Goal: Task Accomplishment & Management: Use online tool/utility

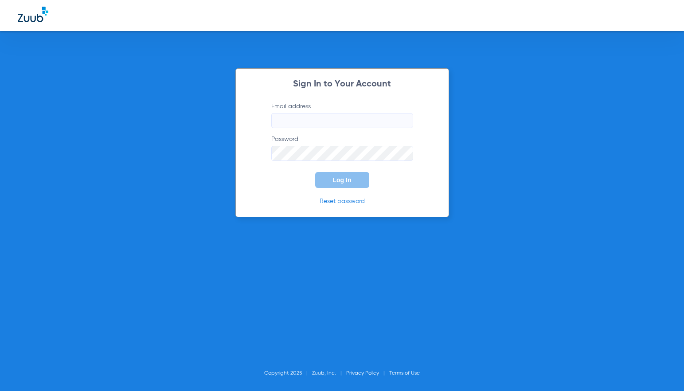
type input "[EMAIL_ADDRESS][DOMAIN_NAME]"
click at [356, 181] on button "Log In" at bounding box center [342, 180] width 54 height 16
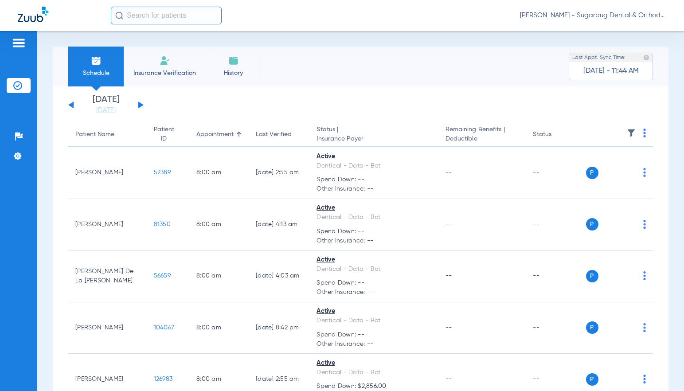
click at [141, 103] on button at bounding box center [140, 105] width 5 height 7
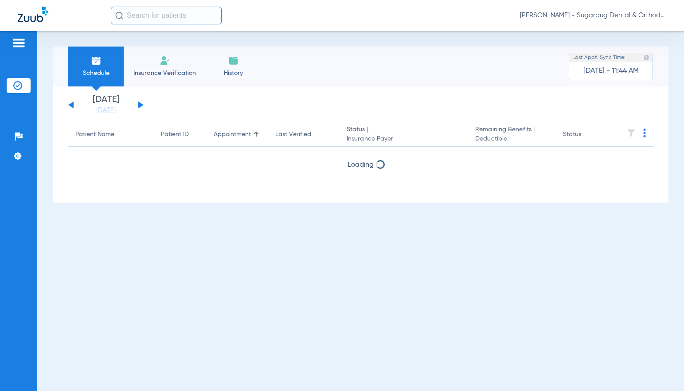
click at [141, 103] on button at bounding box center [140, 105] width 5 height 7
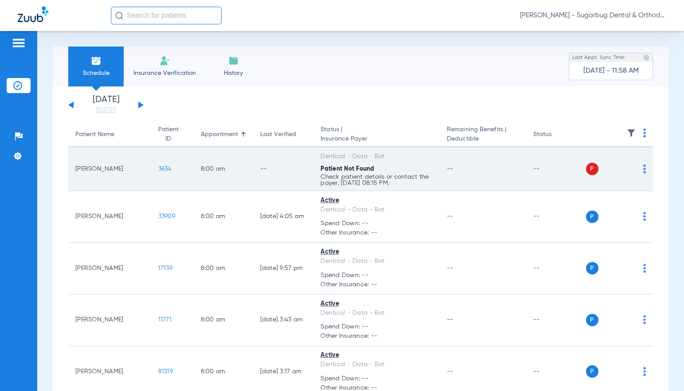
click at [158, 169] on span "3634" at bounding box center [164, 169] width 13 height 6
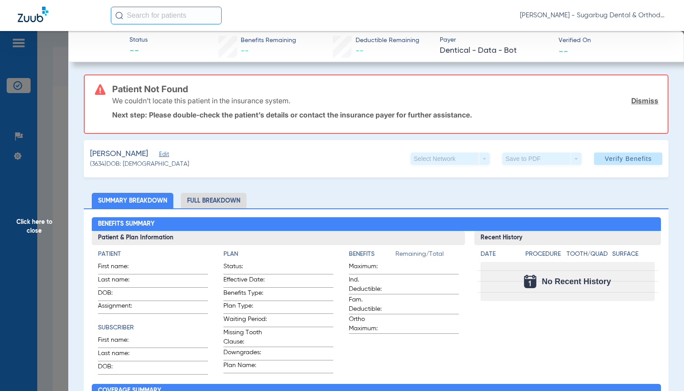
click at [101, 165] on span "(3634) DOB: [DEMOGRAPHIC_DATA]" at bounding box center [139, 164] width 99 height 9
click at [167, 155] on span "Edit" at bounding box center [163, 155] width 8 height 8
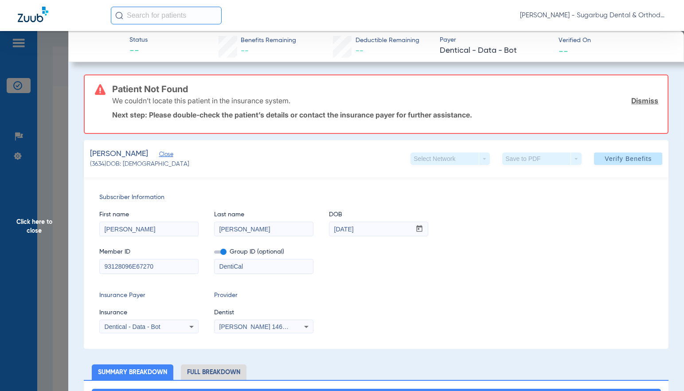
click at [167, 267] on input "93128096E67270" at bounding box center [149, 266] width 98 height 14
type input "93128096E"
click at [605, 157] on span "Verify Benefits" at bounding box center [628, 158] width 47 height 7
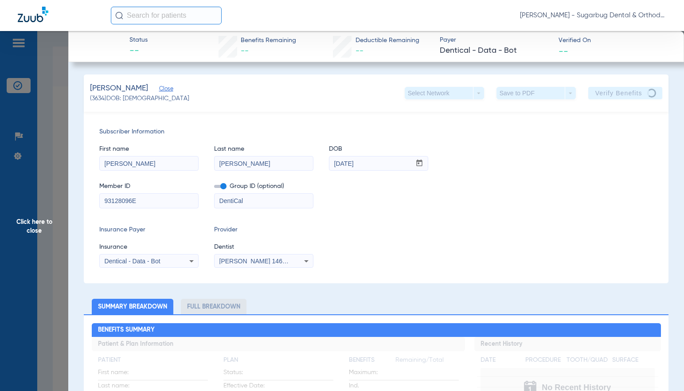
click at [167, 90] on span "Close" at bounding box center [163, 90] width 8 height 8
click at [28, 229] on span "Click here to close" at bounding box center [34, 226] width 68 height 391
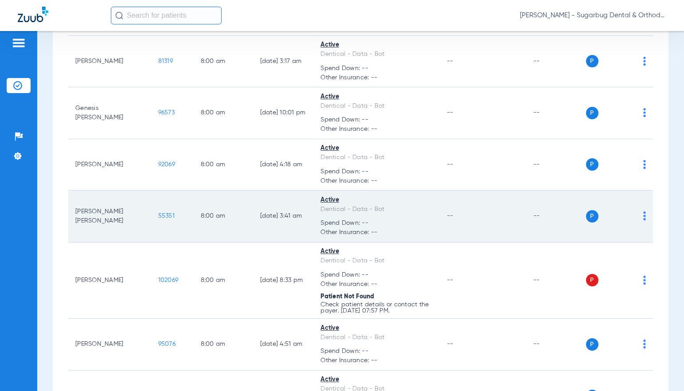
scroll to position [399, 0]
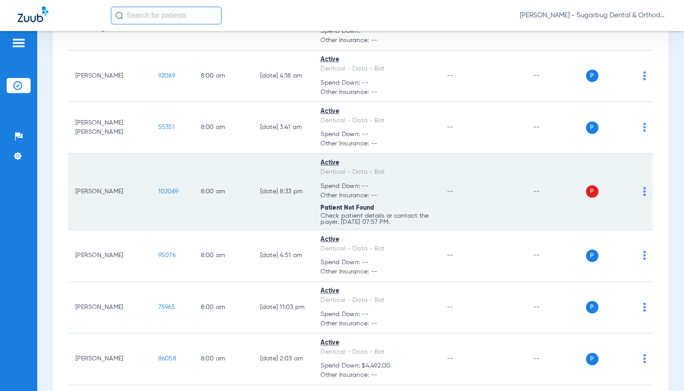
drag, startPoint x: 135, startPoint y: 193, endPoint x: 168, endPoint y: 191, distance: 32.9
click at [168, 191] on td "102069" at bounding box center [172, 192] width 43 height 77
copy span "102069"
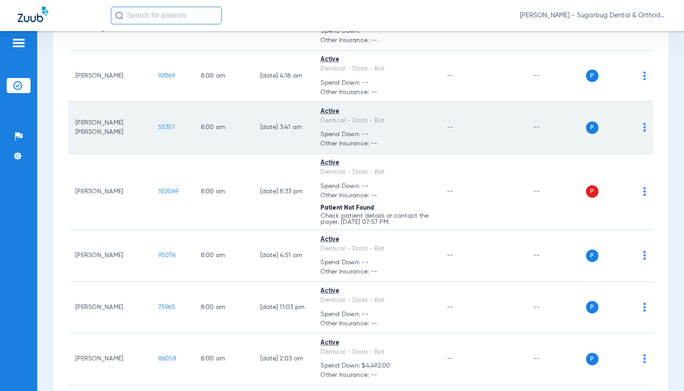
copy span "102069"
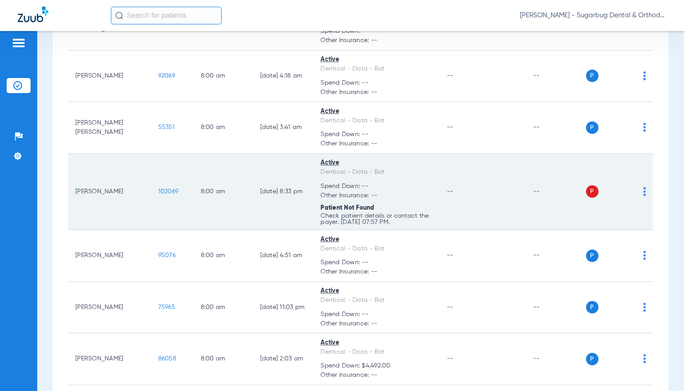
copy span "102069"
click at [158, 191] on span "102069" at bounding box center [168, 191] width 20 height 6
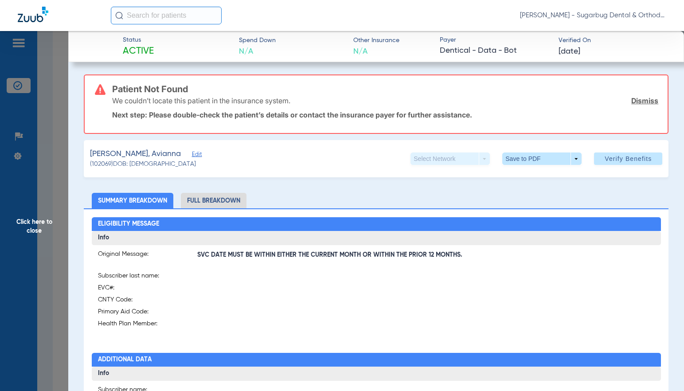
click at [192, 156] on span "Edit" at bounding box center [196, 155] width 8 height 8
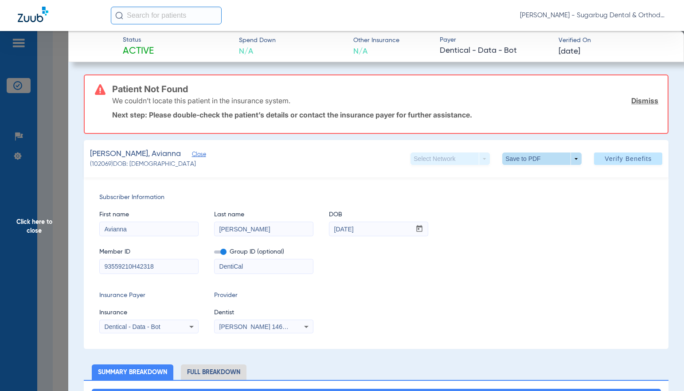
drag, startPoint x: 179, startPoint y: 273, endPoint x: 573, endPoint y: 164, distance: 408.1
click at [188, 273] on input "93559210H42318" at bounding box center [149, 266] width 98 height 14
type input "93559210H"
click at [610, 159] on span "Verify Benefits" at bounding box center [628, 158] width 47 height 7
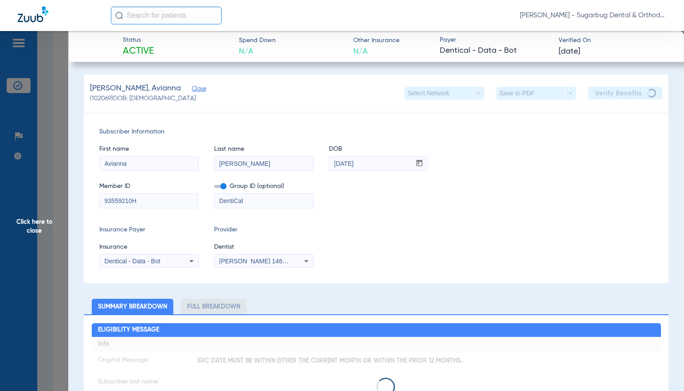
click at [194, 89] on span "Close" at bounding box center [196, 90] width 8 height 8
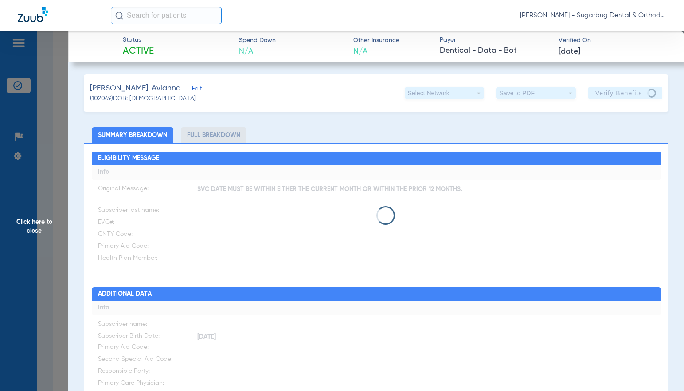
click at [31, 227] on span "Click here to close" at bounding box center [34, 226] width 68 height 391
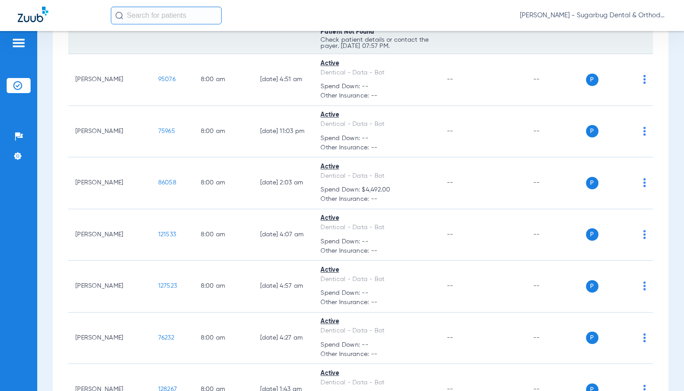
scroll to position [577, 0]
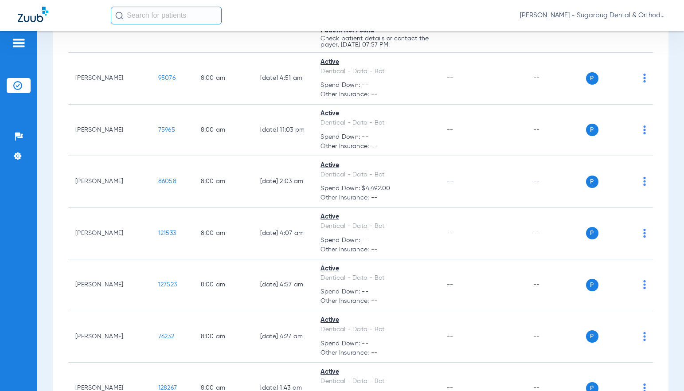
drag, startPoint x: 135, startPoint y: 177, endPoint x: 4, endPoint y: 111, distance: 147.4
click at [167, 179] on td "86058" at bounding box center [172, 182] width 43 height 52
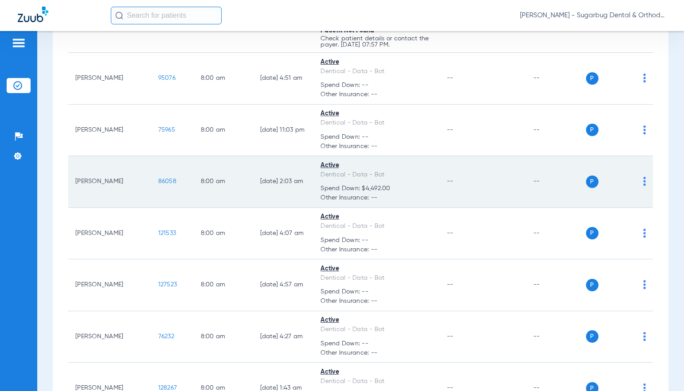
click at [158, 180] on span "86058" at bounding box center [167, 181] width 18 height 6
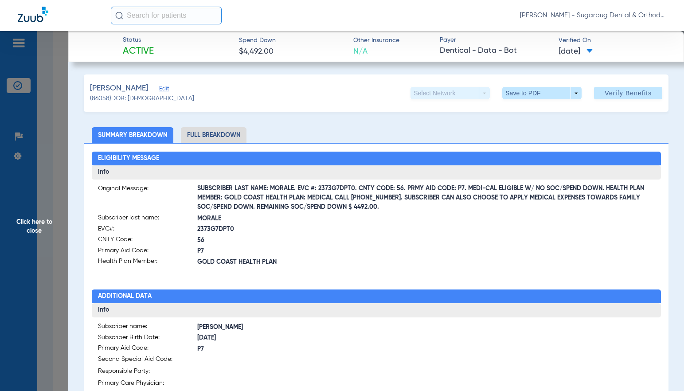
click at [34, 229] on span "Click here to close" at bounding box center [34, 226] width 68 height 391
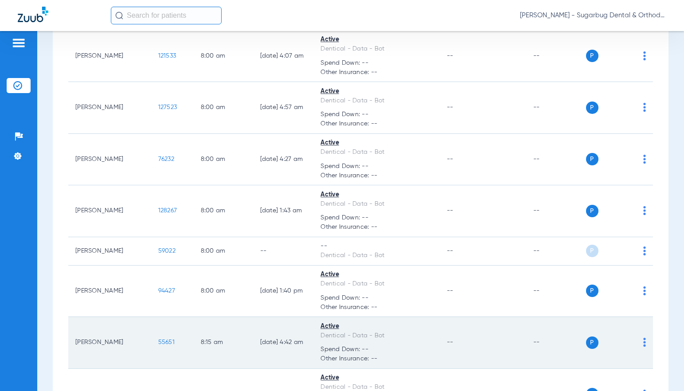
scroll to position [843, 0]
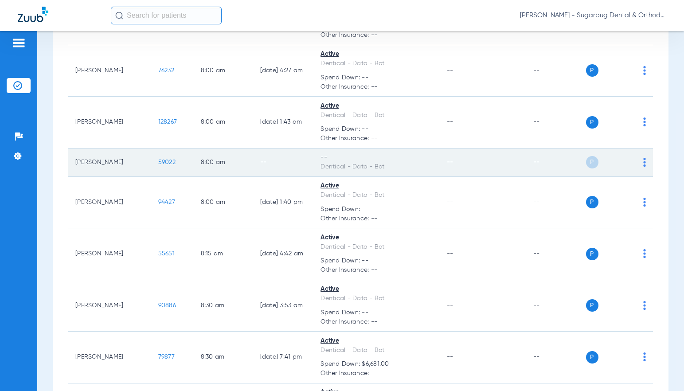
drag, startPoint x: 134, startPoint y: 162, endPoint x: 157, endPoint y: 162, distance: 23.5
click at [157, 162] on td "59022" at bounding box center [172, 163] width 43 height 28
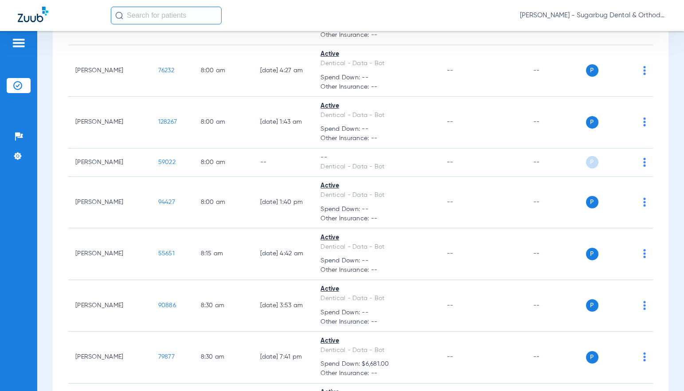
copy span "590"
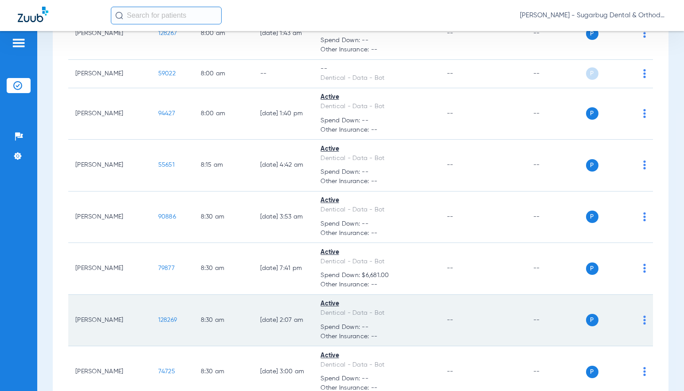
scroll to position [1020, 0]
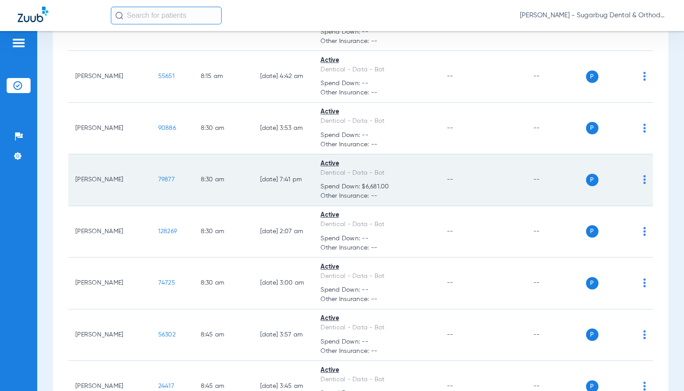
drag, startPoint x: 136, startPoint y: 185, endPoint x: 161, endPoint y: 185, distance: 24.4
click at [161, 185] on td "79877" at bounding box center [172, 180] width 43 height 52
copy span "79877"
click at [158, 181] on span "79877" at bounding box center [166, 180] width 16 height 6
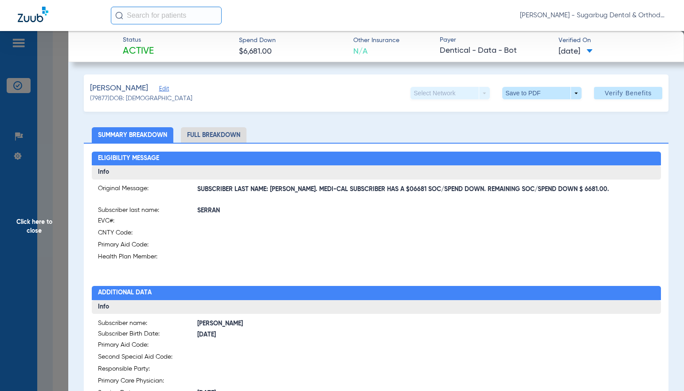
click at [33, 232] on span "Click here to close" at bounding box center [34, 226] width 68 height 391
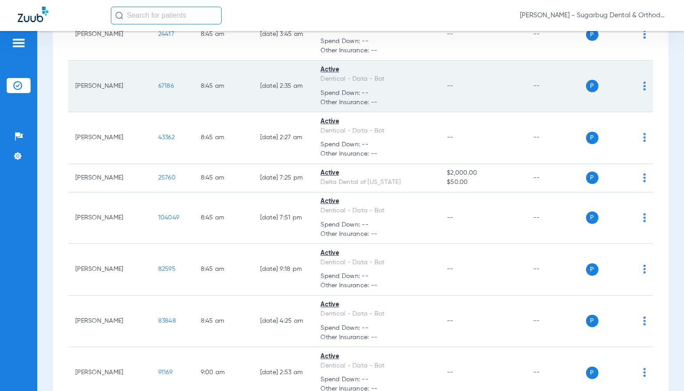
scroll to position [1375, 0]
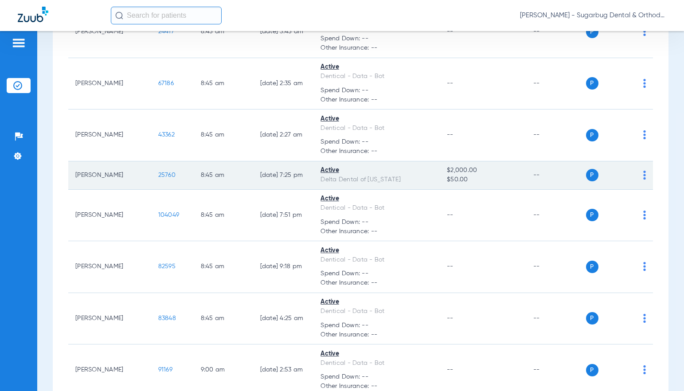
drag, startPoint x: 136, startPoint y: 176, endPoint x: 160, endPoint y: 175, distance: 24.0
click at [160, 175] on td "25760" at bounding box center [172, 175] width 43 height 28
copy span "25760"
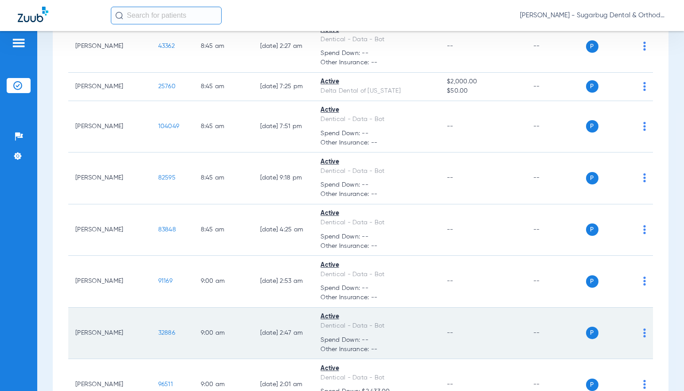
scroll to position [1597, 0]
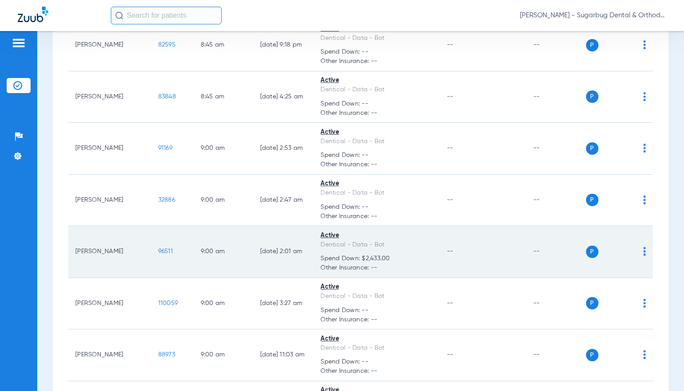
drag, startPoint x: 146, startPoint y: 251, endPoint x: 157, endPoint y: 251, distance: 11.1
click at [157, 251] on td "96511" at bounding box center [172, 252] width 43 height 52
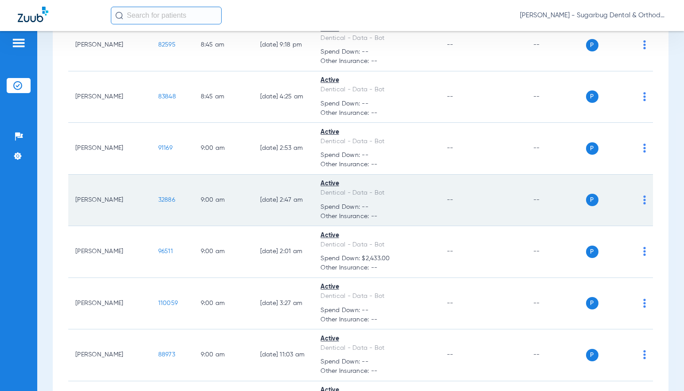
copy span "96511"
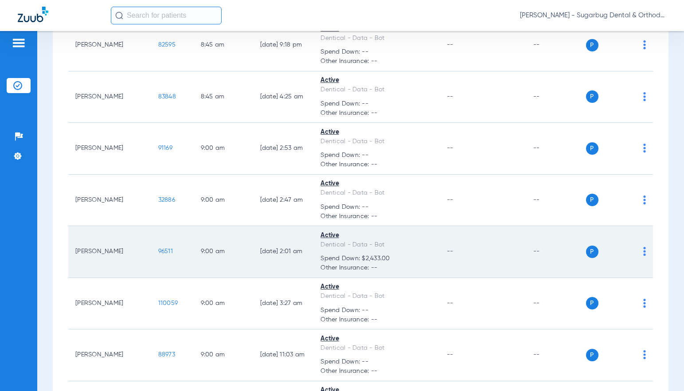
click at [158, 253] on span "96511" at bounding box center [165, 251] width 15 height 6
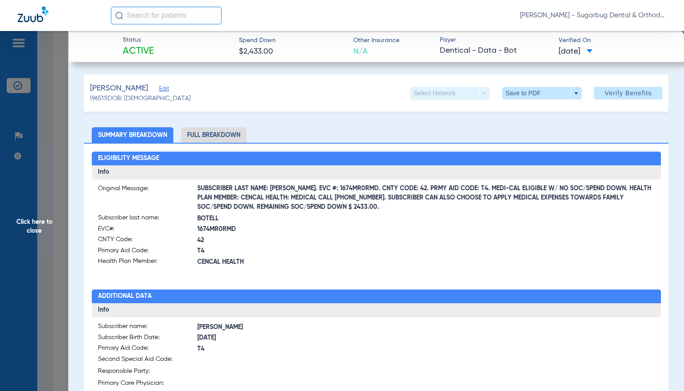
click at [40, 230] on span "Click here to close" at bounding box center [34, 226] width 68 height 391
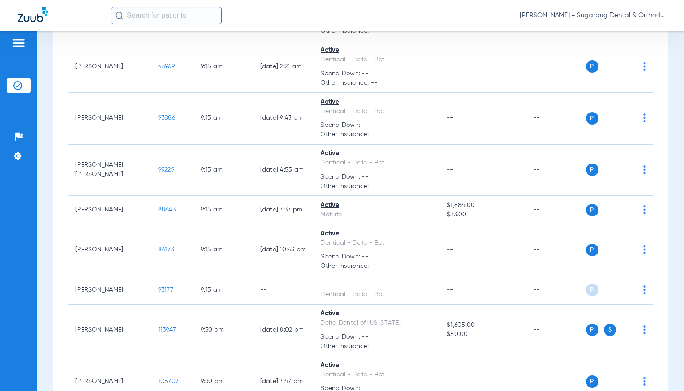
scroll to position [2129, 0]
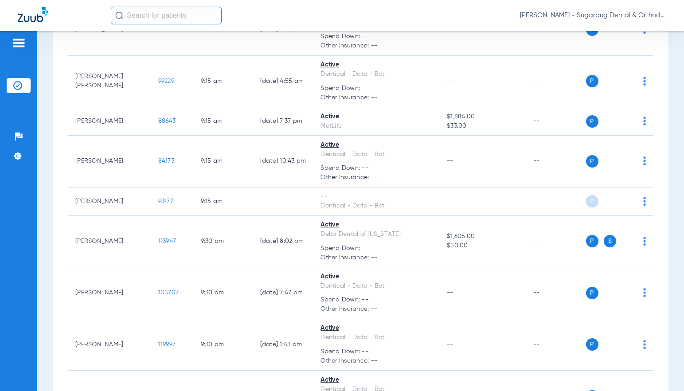
drag, startPoint x: 136, startPoint y: 208, endPoint x: 0, endPoint y: 141, distance: 151.1
click at [159, 204] on td "93177" at bounding box center [172, 202] width 43 height 28
copy span "93177"
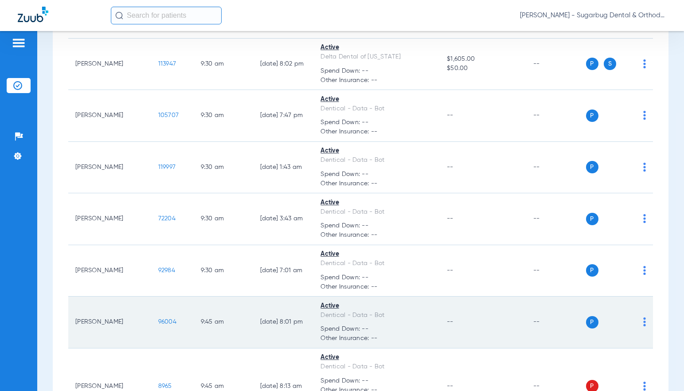
scroll to position [2484, 0]
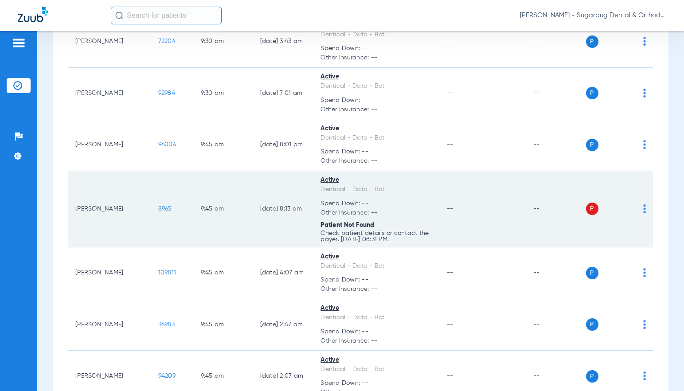
click at [153, 211] on td "8965" at bounding box center [172, 209] width 43 height 77
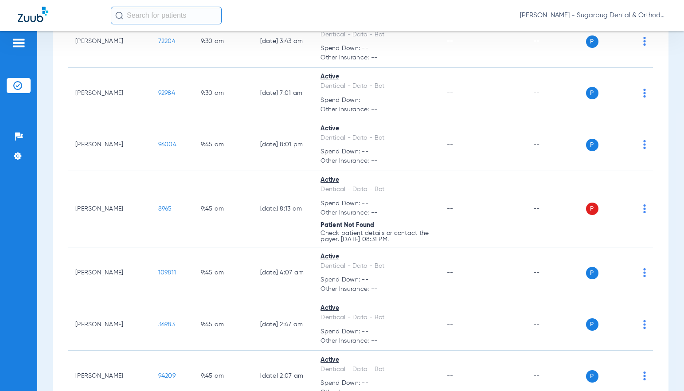
copy span "8965"
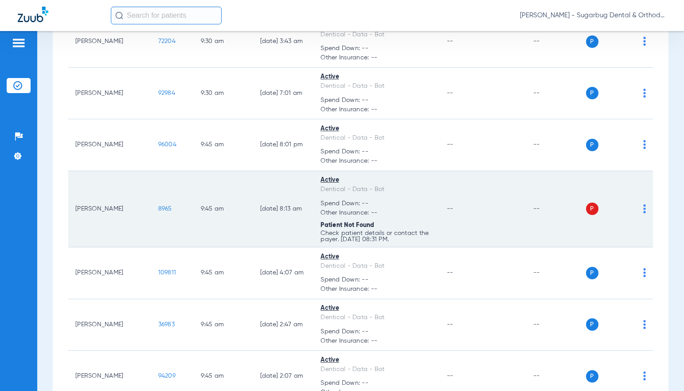
click at [158, 208] on span "8965" at bounding box center [165, 209] width 14 height 6
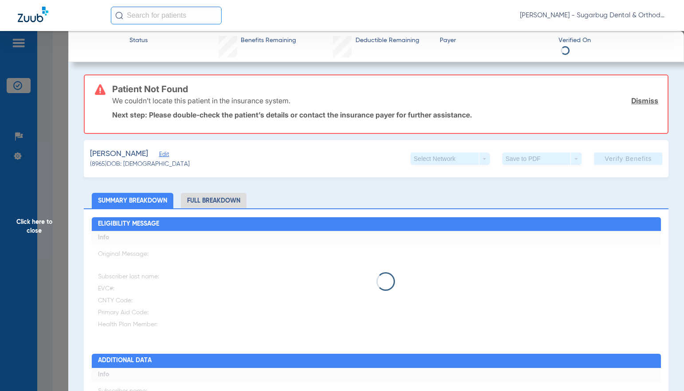
type input "[PERSON_NAME]"
type input "[DATE]"
type input "94820797E61123"
type input "DentiCal"
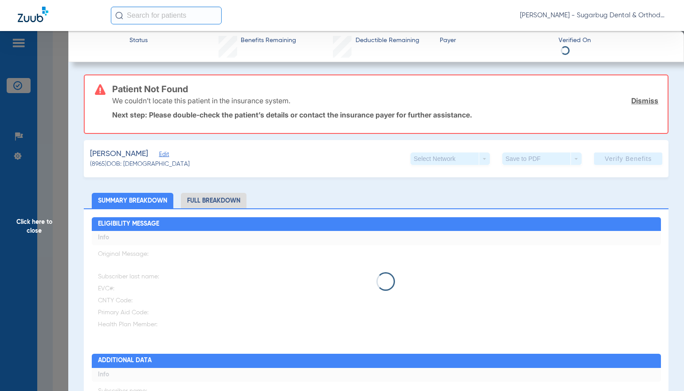
click at [160, 153] on span "Edit" at bounding box center [163, 155] width 8 height 8
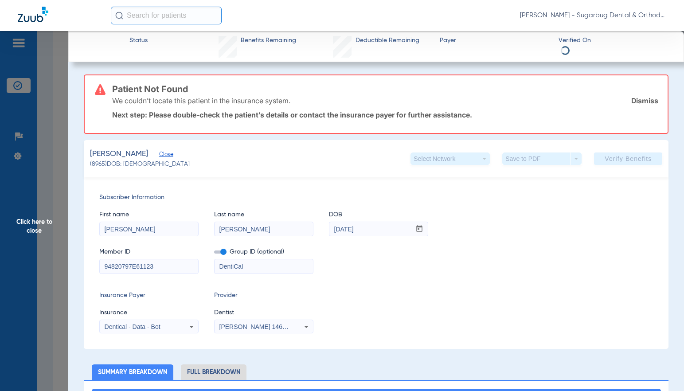
click at [168, 268] on input "94820797E61123" at bounding box center [149, 266] width 98 height 14
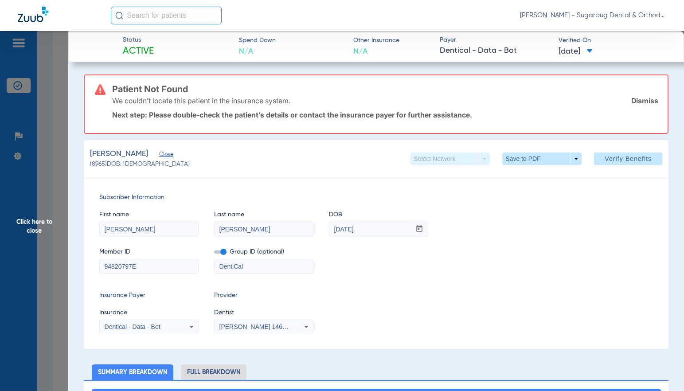
type input "94820797E"
click at [624, 161] on span "Verify Benefits" at bounding box center [628, 158] width 47 height 7
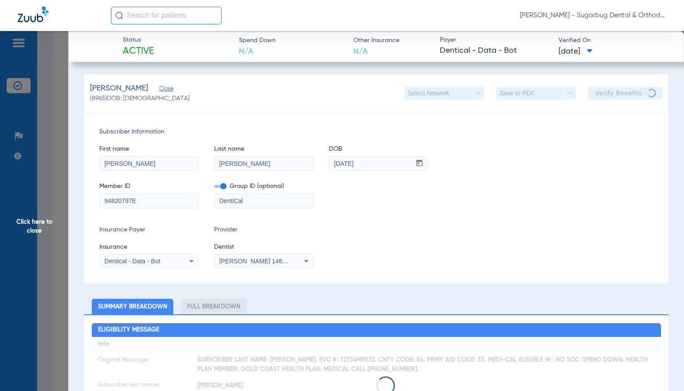
click at [162, 90] on span "Close" at bounding box center [163, 90] width 8 height 8
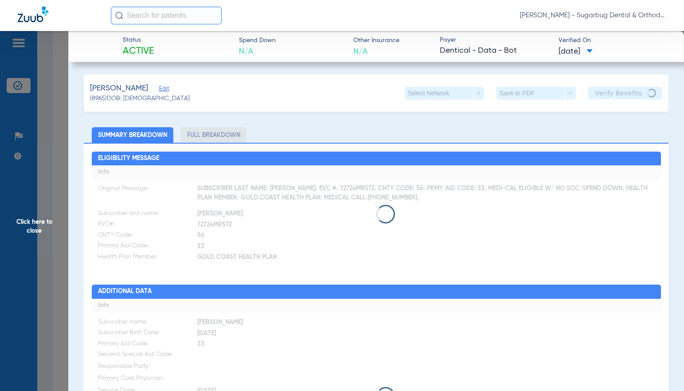
click at [37, 232] on span "Click here to close" at bounding box center [34, 226] width 68 height 391
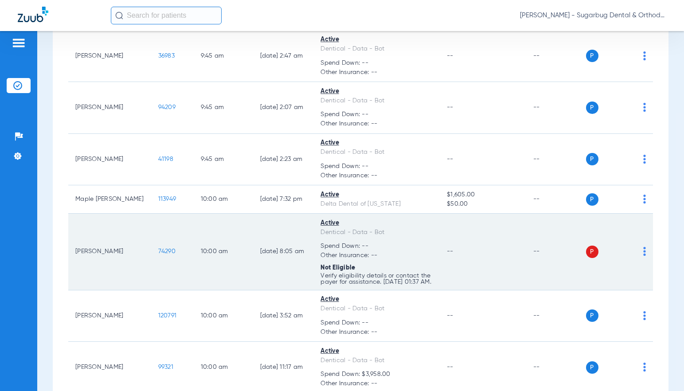
scroll to position [2839, 0]
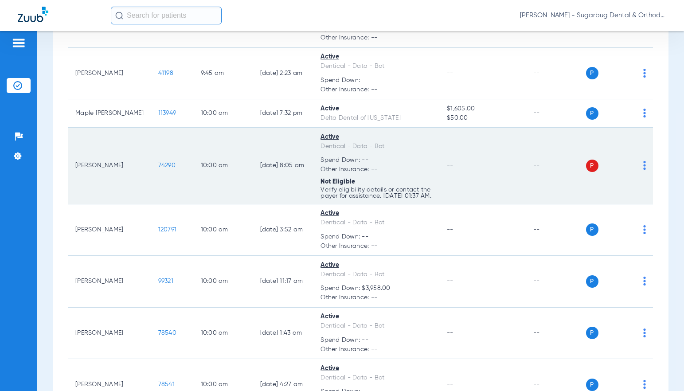
drag, startPoint x: 134, startPoint y: 171, endPoint x: 178, endPoint y: 169, distance: 44.4
click at [178, 169] on tr "[PERSON_NAME] 74290 10:00 AM [DATE] 8:05 AM Active Dentical - Data - Bot Spend …" at bounding box center [360, 166] width 585 height 77
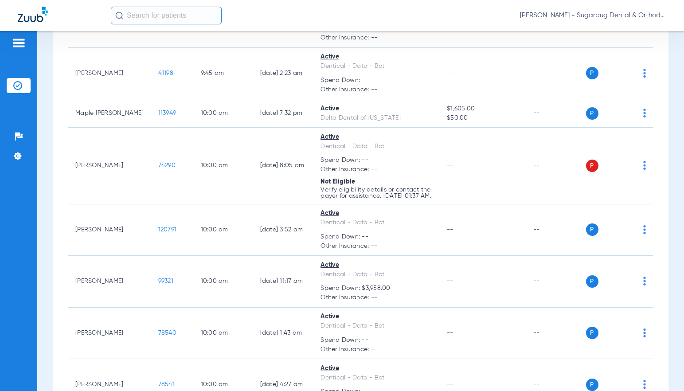
copy span "74290"
